Goal: Task Accomplishment & Management: Use online tool/utility

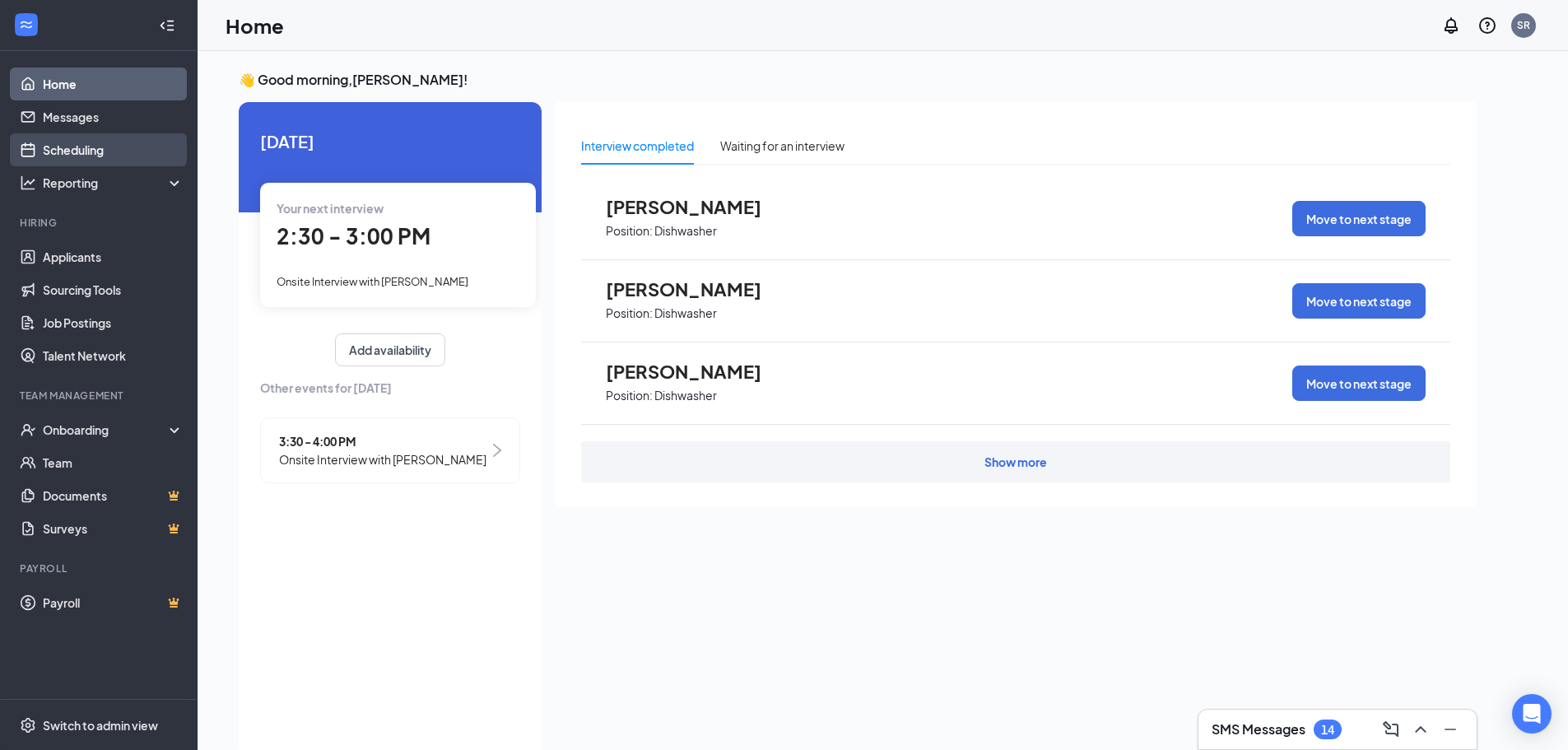
click at [121, 143] on link "Scheduling" at bounding box center [113, 150] width 141 height 33
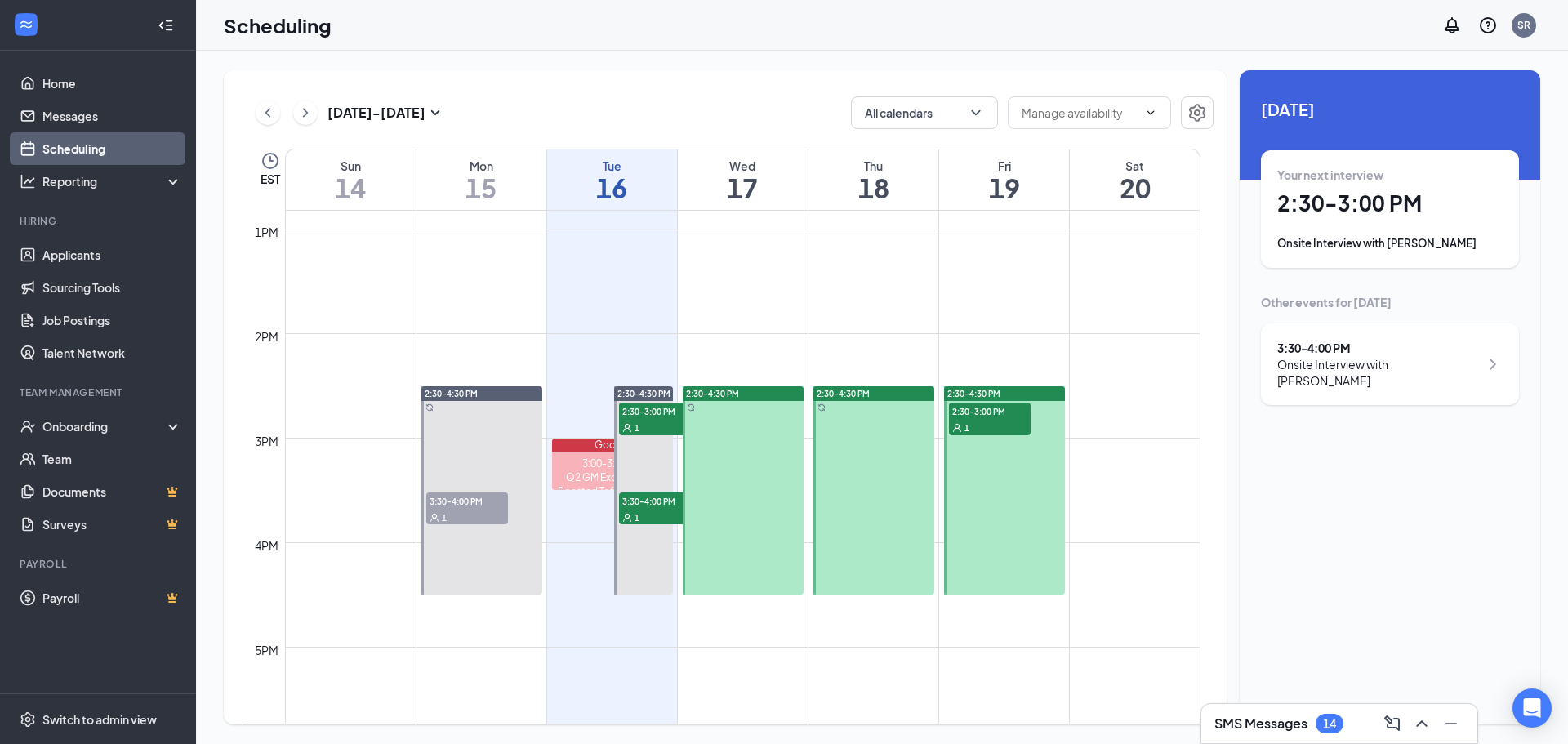
scroll to position [1354, 0]
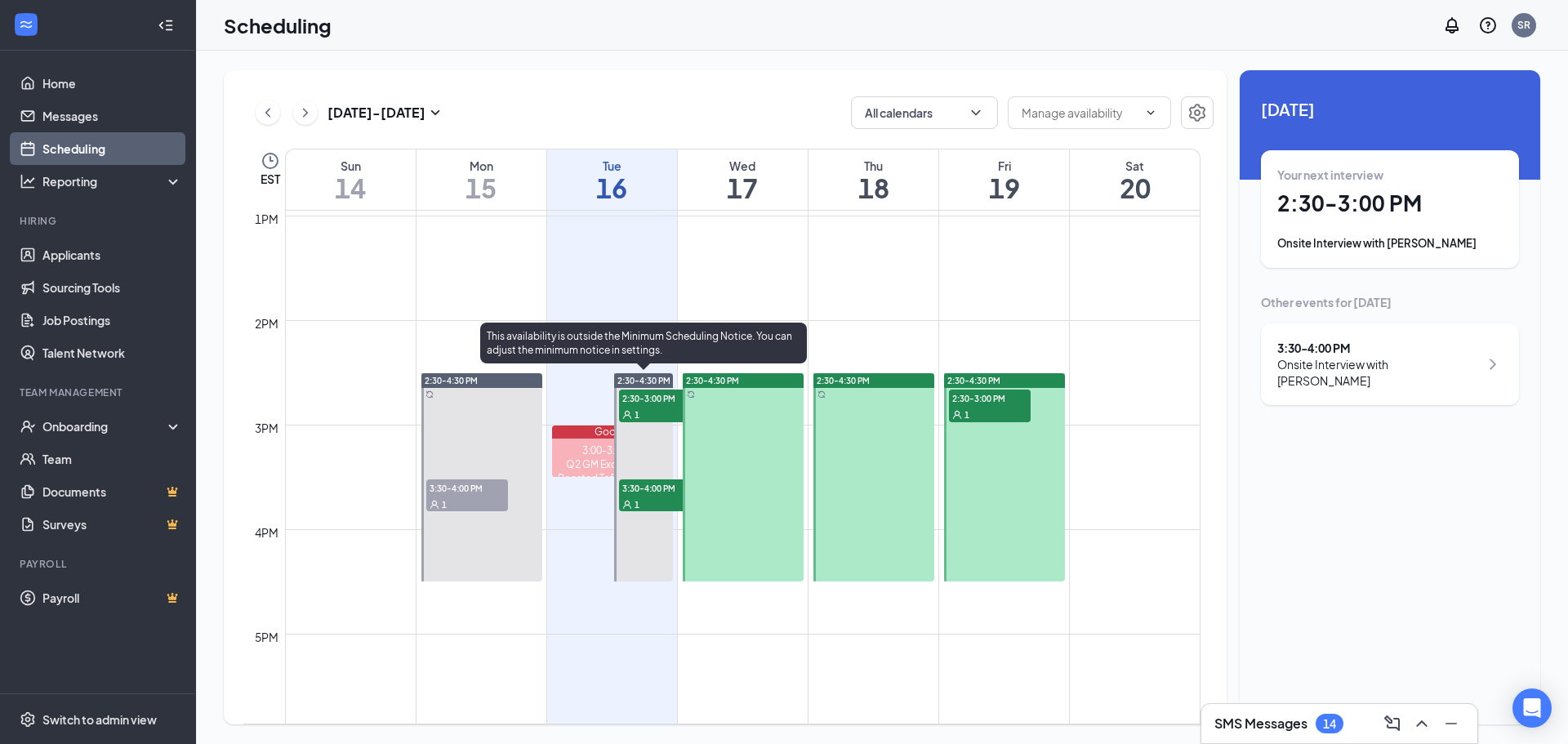
click at [642, 405] on span "2:30-3:00 PM" at bounding box center [659, 398] width 81 height 16
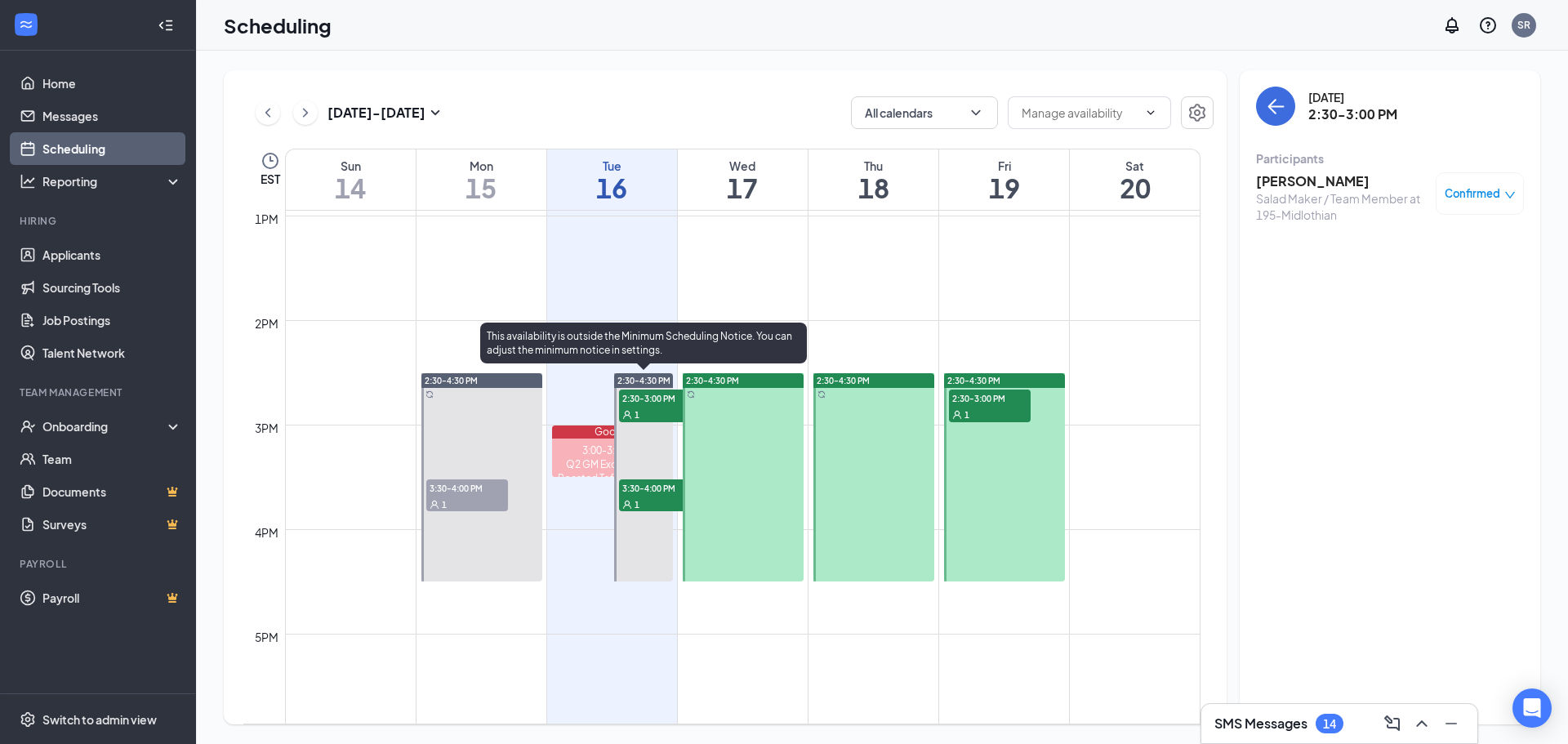
click at [639, 497] on div "1" at bounding box center [659, 503] width 81 height 16
click at [645, 399] on span "2:30-3:00 PM" at bounding box center [659, 398] width 81 height 16
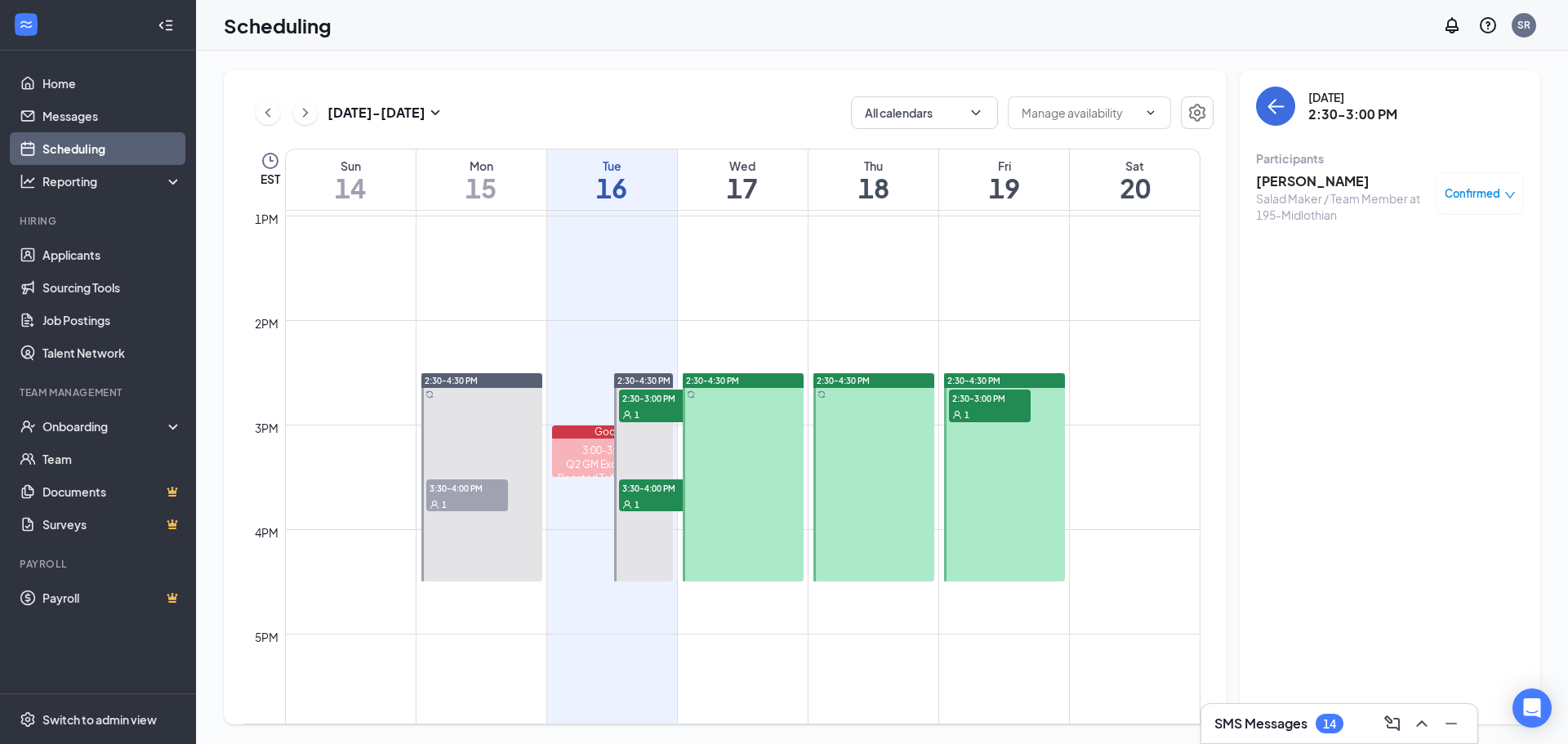
click at [1317, 174] on h3 "[PERSON_NAME]" at bounding box center [1342, 182] width 172 height 18
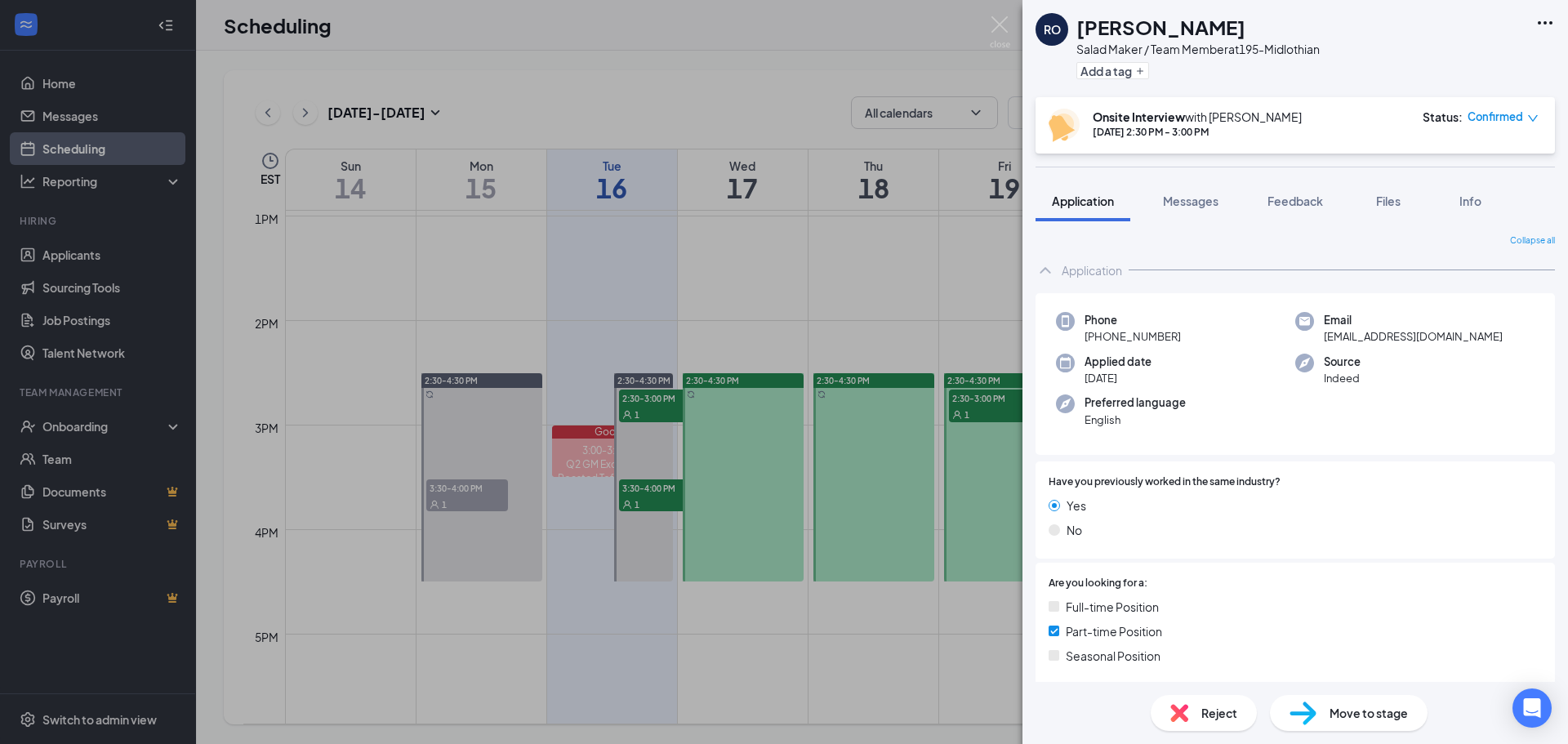
drag, startPoint x: 1555, startPoint y: 334, endPoint x: 1555, endPoint y: 368, distance: 34.0
click at [1555, 368] on div "Collapse all Application Phone [PHONE_NUMBER] Email [EMAIL_ADDRESS][DOMAIN_NAME…" at bounding box center [1295, 451] width 546 height 461
click at [1496, 399] on div "Phone [PHONE_NUMBER] Email [EMAIL_ADDRESS][DOMAIN_NAME] Applied date [DATE] Sou…" at bounding box center [1295, 375] width 520 height 163
